Goal: Task Accomplishment & Management: Manage account settings

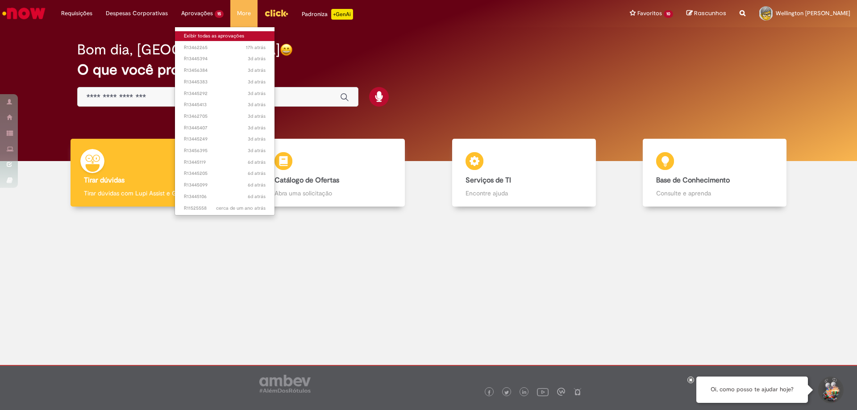
click at [208, 34] on link "Exibir todas as aprovações" at bounding box center [225, 36] width 100 height 10
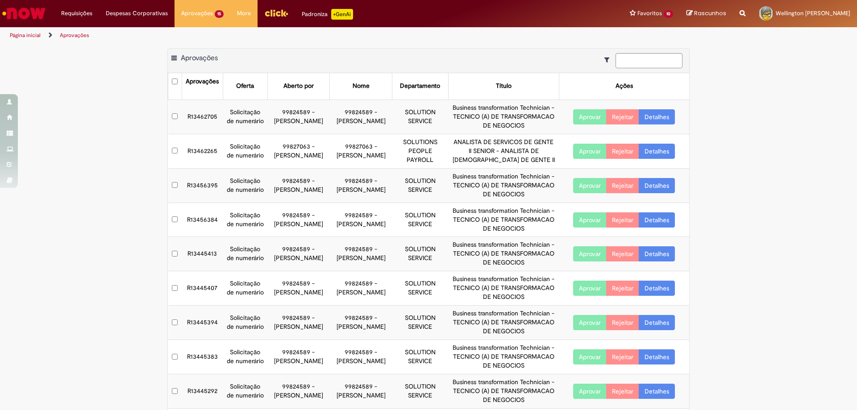
click at [789, 147] on div "Exportar como PDF Exportar como Excel Exportar como CSV Aprovações Aprovações O…" at bounding box center [428, 262] width 857 height 429
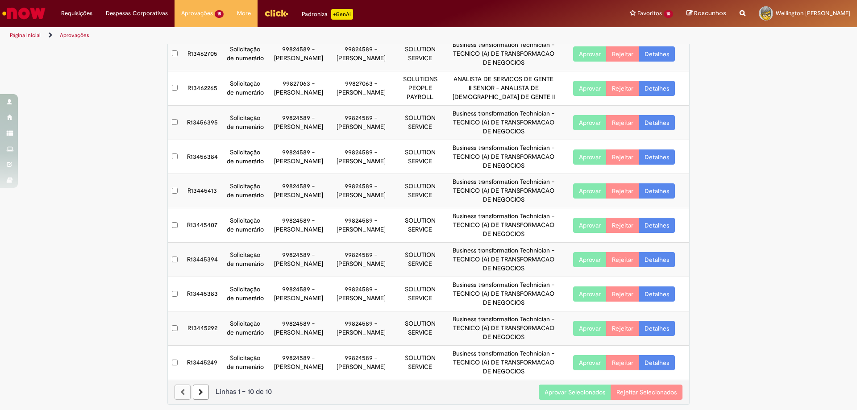
scroll to position [67, 0]
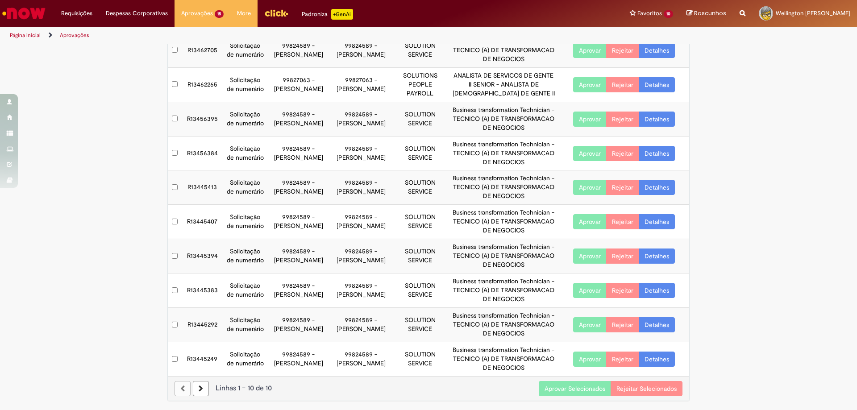
click at [576, 388] on button "Aprovar Selecionados" at bounding box center [575, 388] width 72 height 15
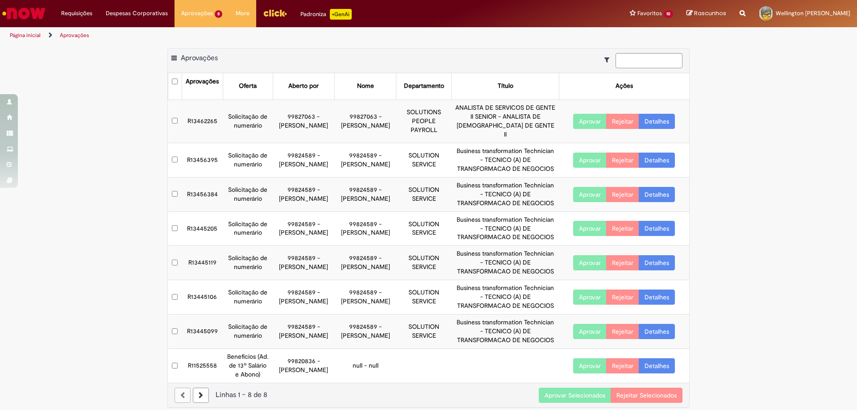
click at [591, 236] on button "Aprovar" at bounding box center [589, 228] width 33 height 15
